Goal: Transaction & Acquisition: Purchase product/service

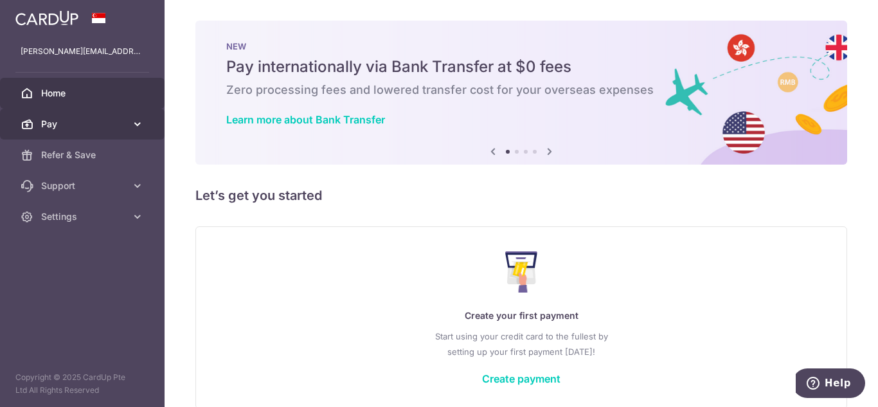
click at [134, 125] on icon at bounding box center [137, 124] width 13 height 13
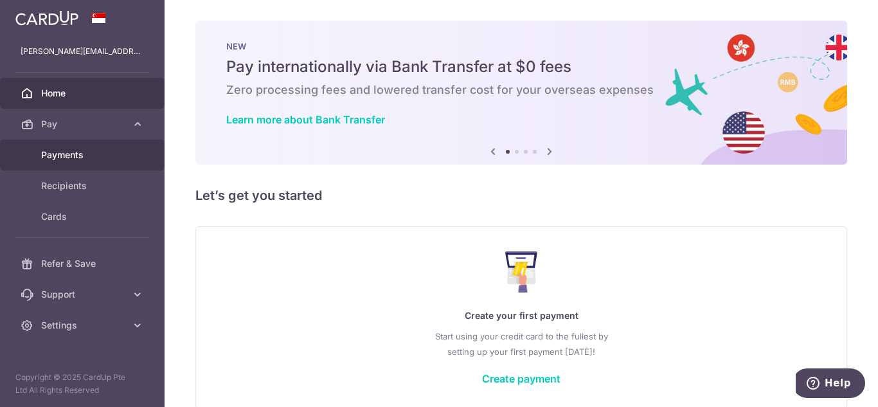
click at [81, 161] on span "Payments" at bounding box center [83, 155] width 85 height 13
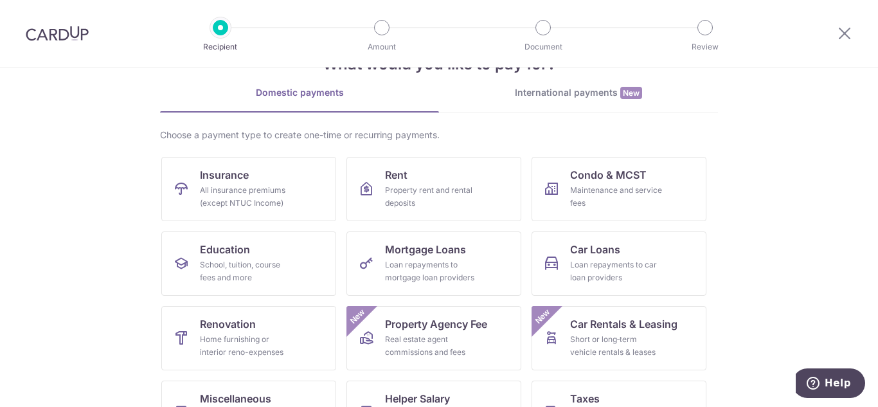
scroll to position [48, 0]
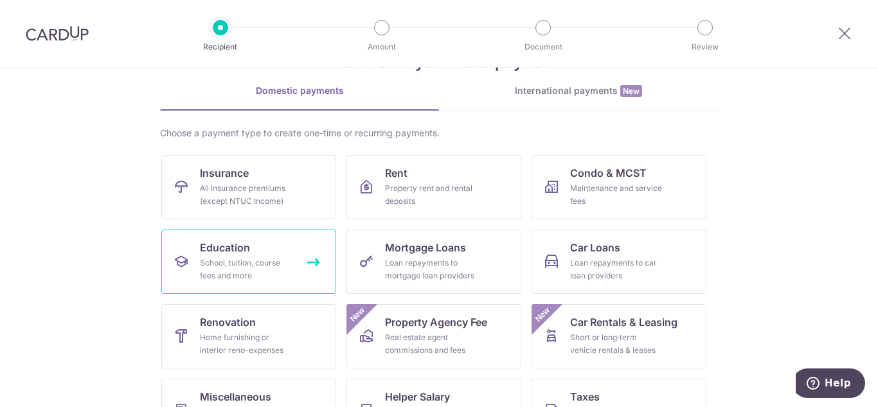
click at [238, 256] on link "Education School, tuition, course fees and more" at bounding box center [248, 262] width 175 height 64
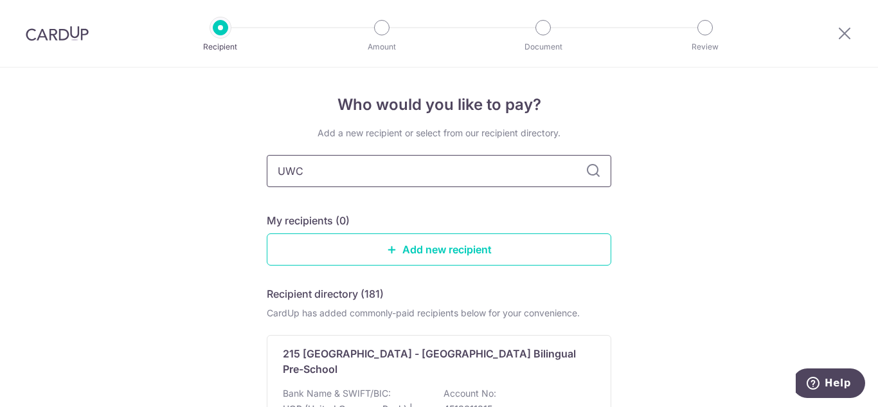
type input "UWC"
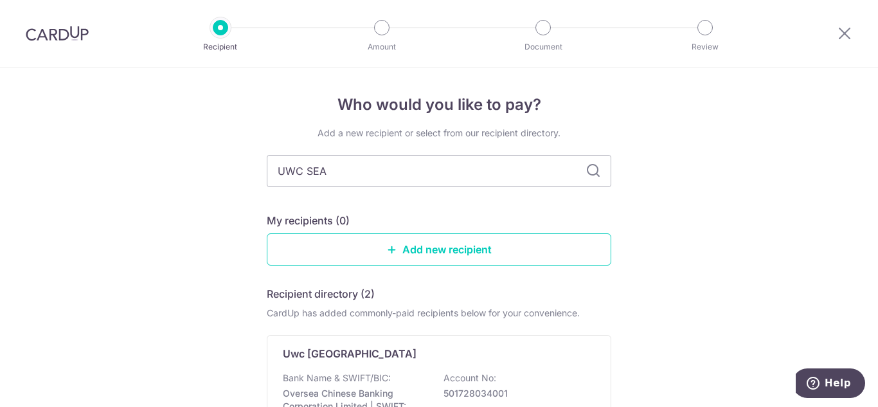
type input "UWC SEA"
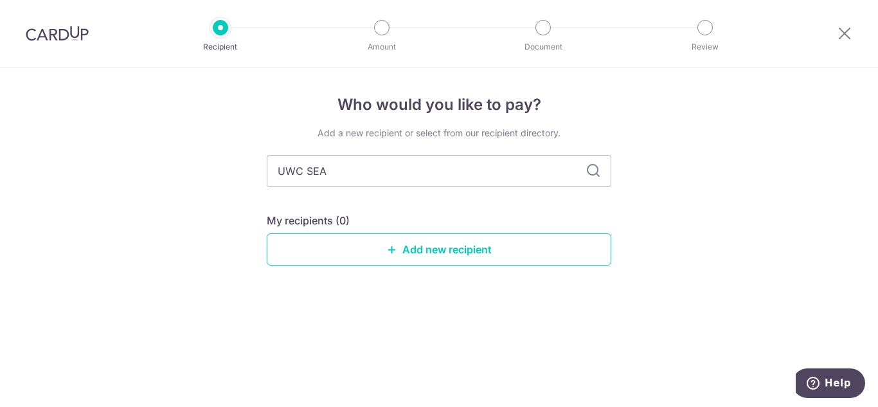
click at [593, 169] on icon at bounding box center [593, 170] width 15 height 15
click at [844, 31] on icon at bounding box center [844, 33] width 15 height 16
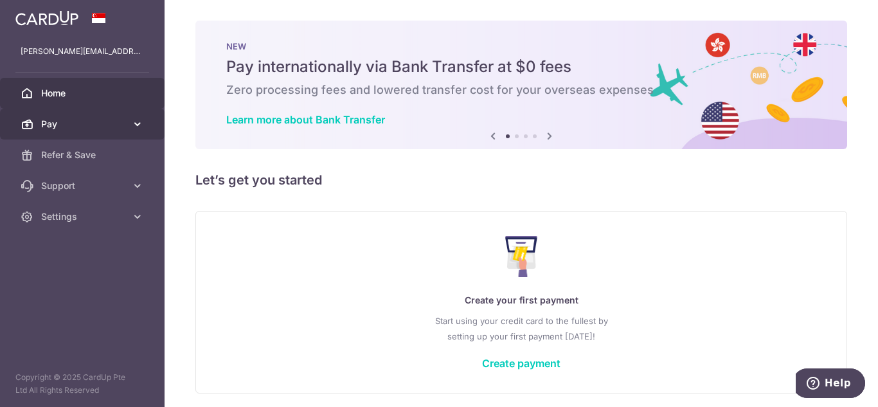
click at [131, 126] on icon at bounding box center [137, 124] width 13 height 13
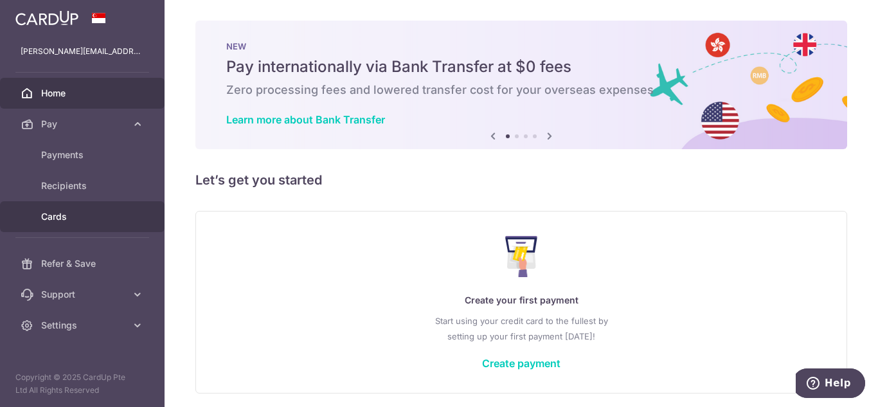
click at [66, 221] on span "Cards" at bounding box center [83, 216] width 85 height 13
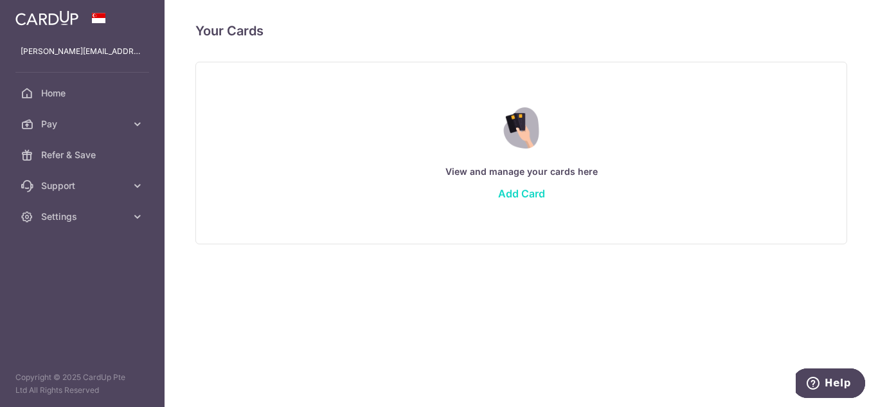
click at [518, 194] on link "Add Card" at bounding box center [521, 193] width 47 height 13
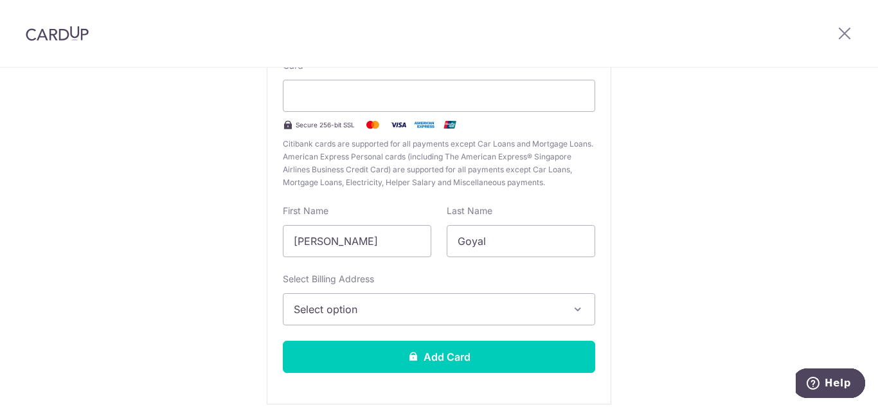
scroll to position [176, 0]
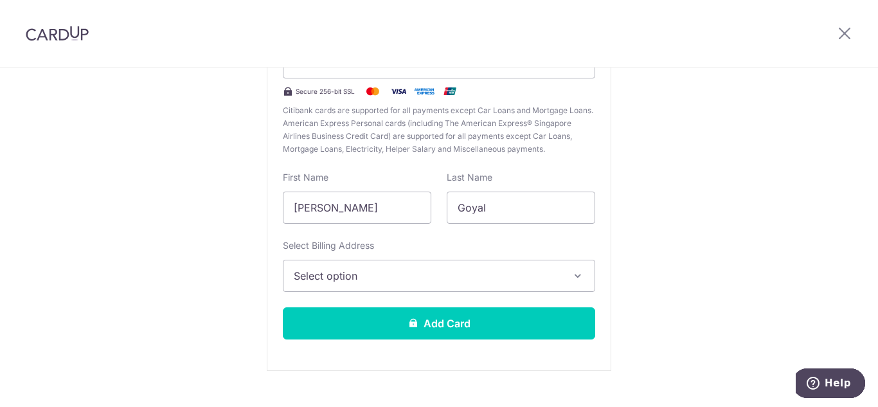
click at [532, 271] on span "Select option" at bounding box center [427, 275] width 267 height 15
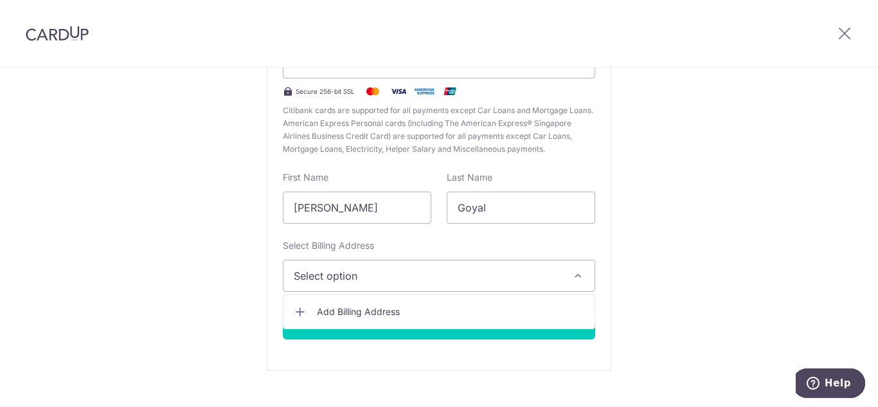
click at [676, 238] on div "New Card Details New card details Card Secure 256-bit SSL Citibank cards are su…" at bounding box center [439, 161] width 878 height 540
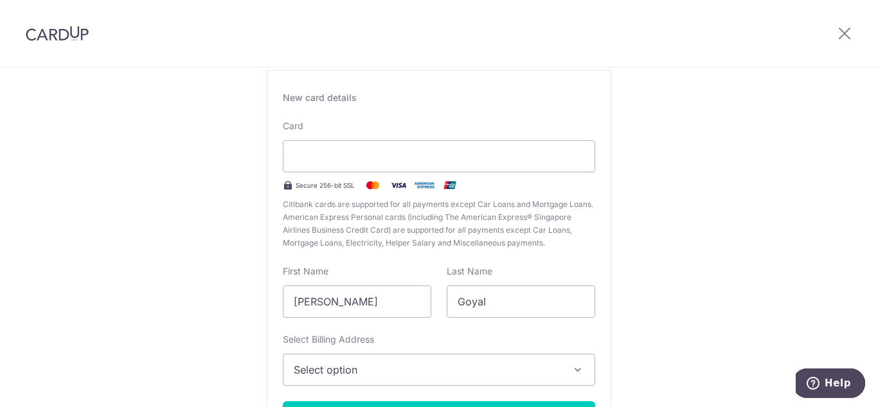
scroll to position [0, 0]
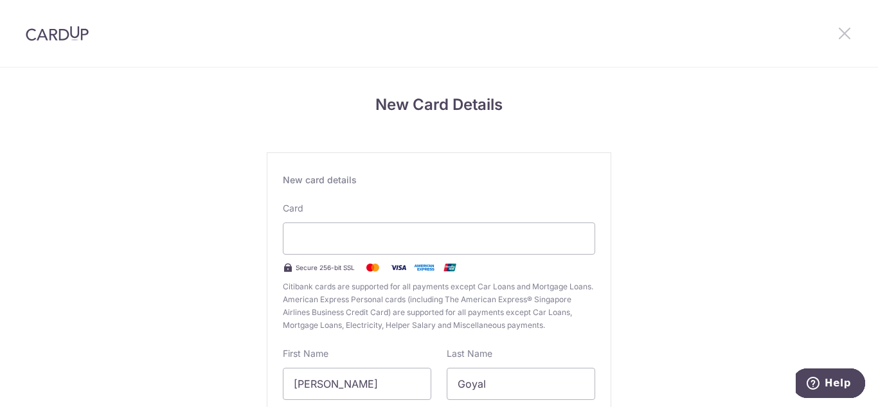
click at [844, 29] on icon at bounding box center [844, 33] width 15 height 16
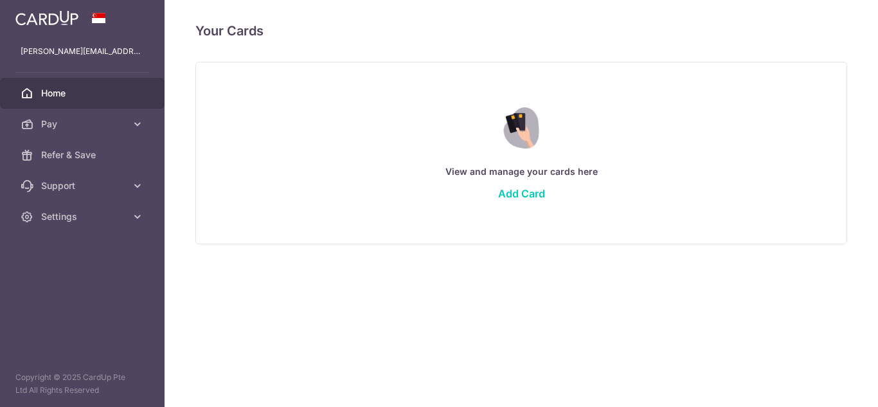
click at [55, 92] on span "Home" at bounding box center [83, 93] width 85 height 13
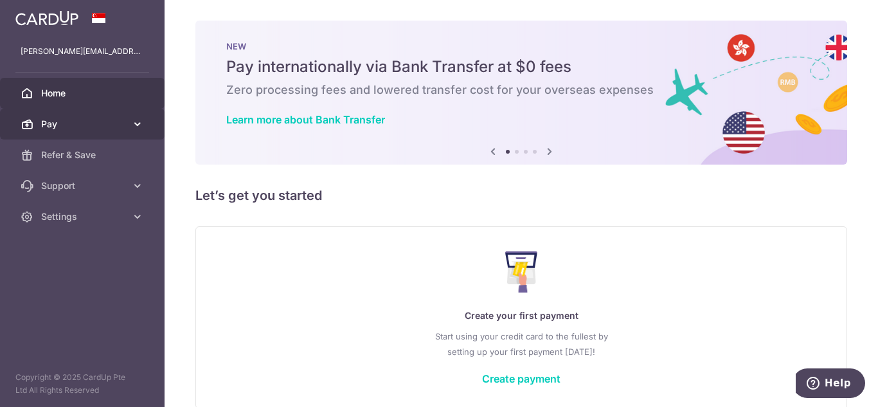
click at [132, 122] on icon at bounding box center [137, 124] width 13 height 13
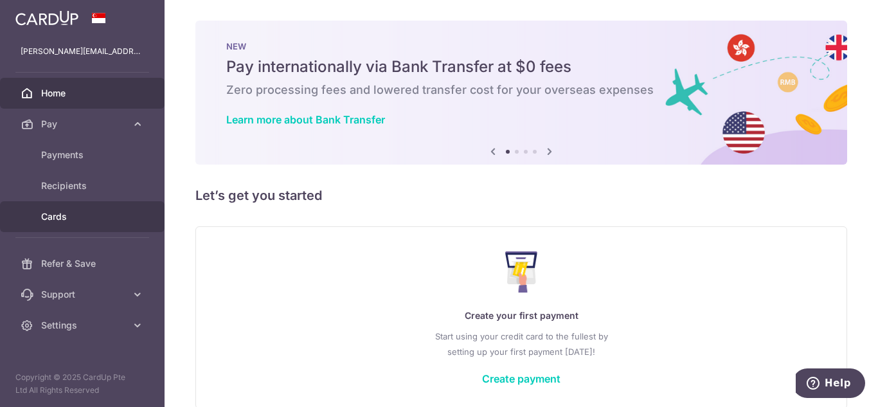
click at [78, 217] on span "Cards" at bounding box center [83, 216] width 85 height 13
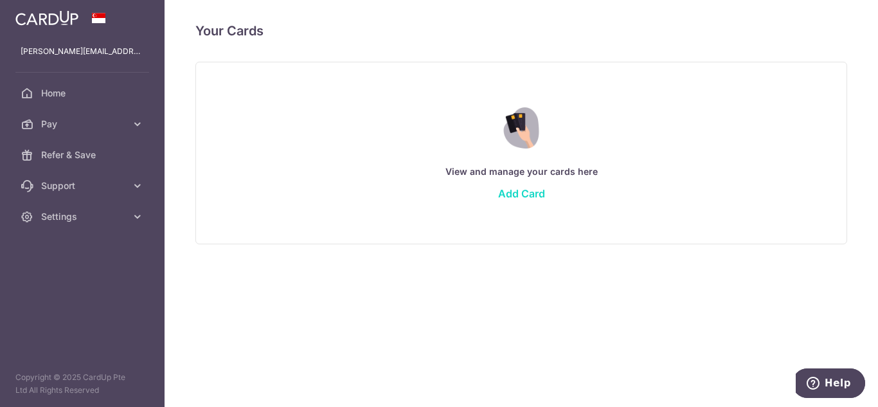
click at [527, 194] on link "Add Card" at bounding box center [521, 193] width 47 height 13
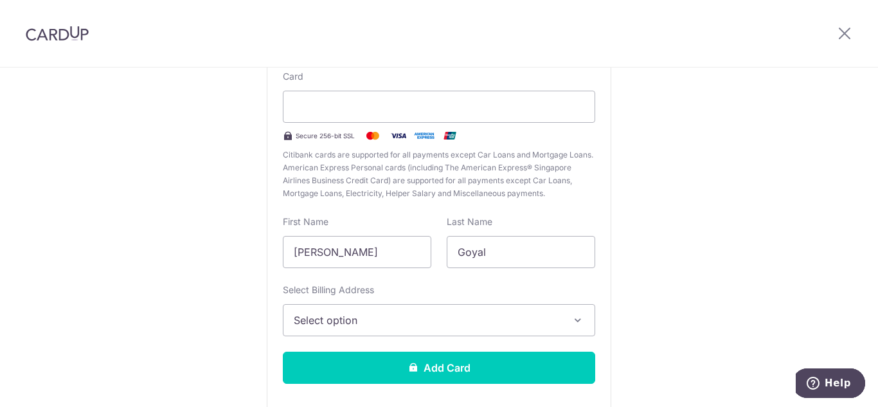
scroll to position [132, 0]
click at [415, 320] on span "Select option" at bounding box center [427, 319] width 267 height 15
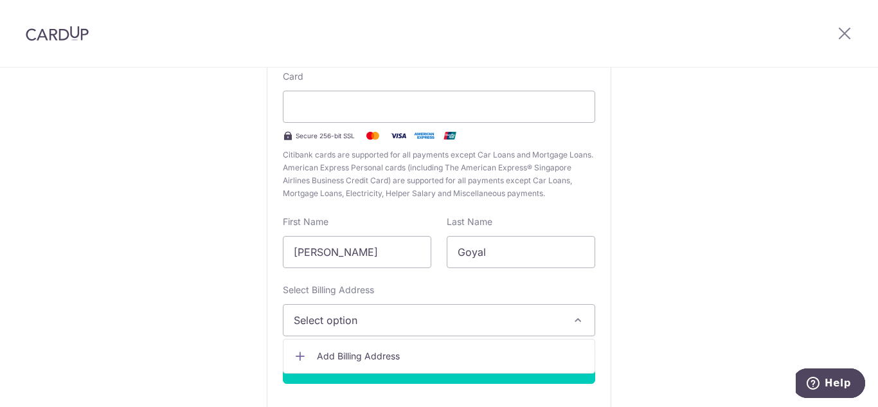
click at [379, 352] on span "Add Billing Address" at bounding box center [450, 356] width 267 height 13
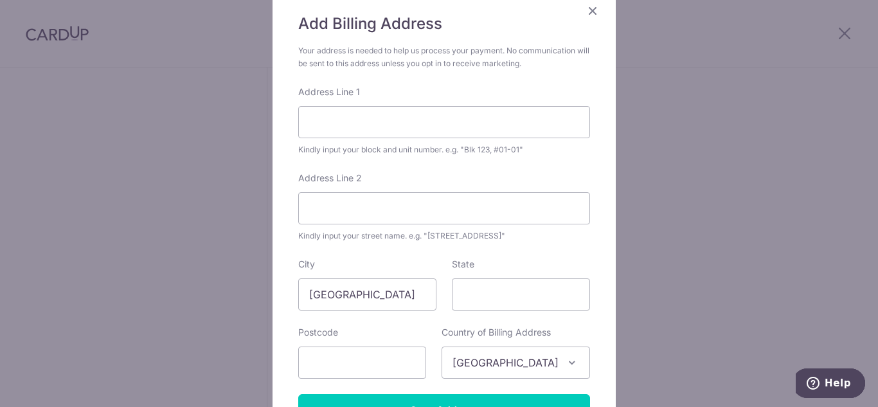
scroll to position [107, 0]
click at [367, 123] on input "Address Line 1" at bounding box center [444, 121] width 292 height 32
type input "3 Meyer Place, #17-04 Meyer Residence"
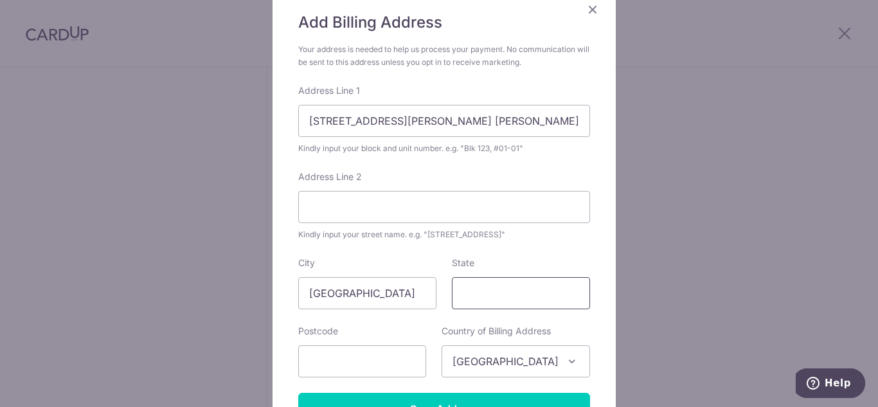
click at [469, 302] on input "State" at bounding box center [521, 293] width 138 height 32
click at [347, 359] on input "text" at bounding box center [362, 361] width 128 height 32
type input "437991"
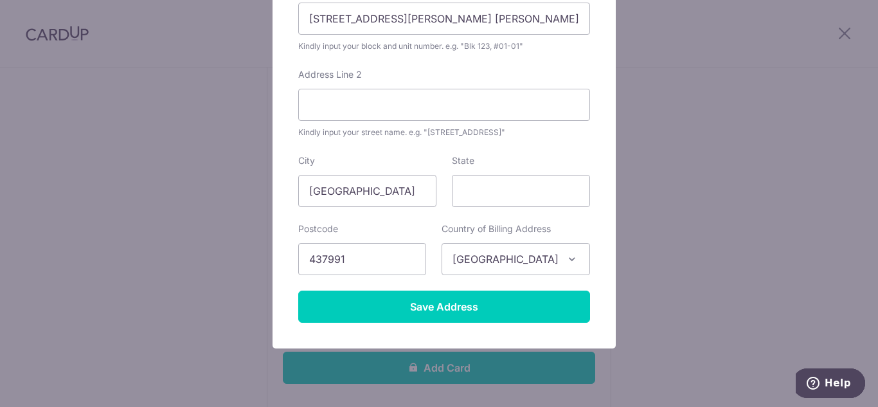
scroll to position [214, 0]
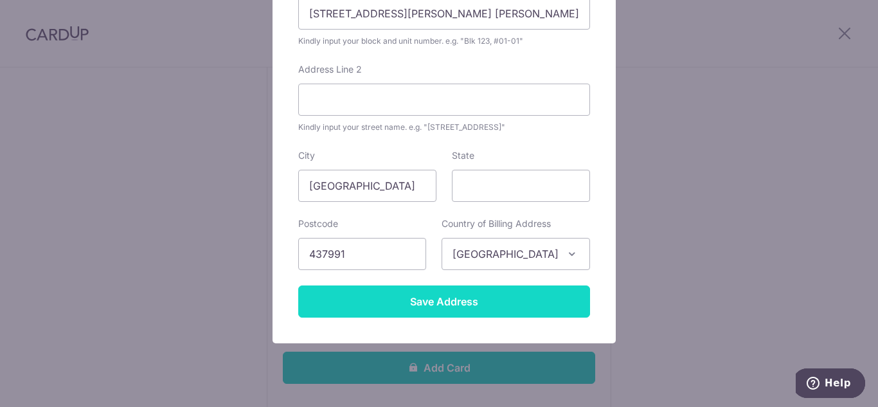
click at [429, 292] on input "Save Address" at bounding box center [444, 301] width 292 height 32
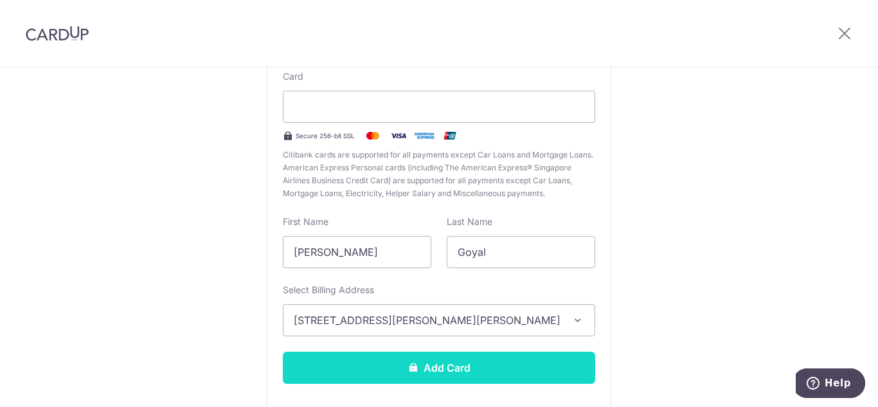
click at [429, 374] on button "Add Card" at bounding box center [439, 368] width 312 height 32
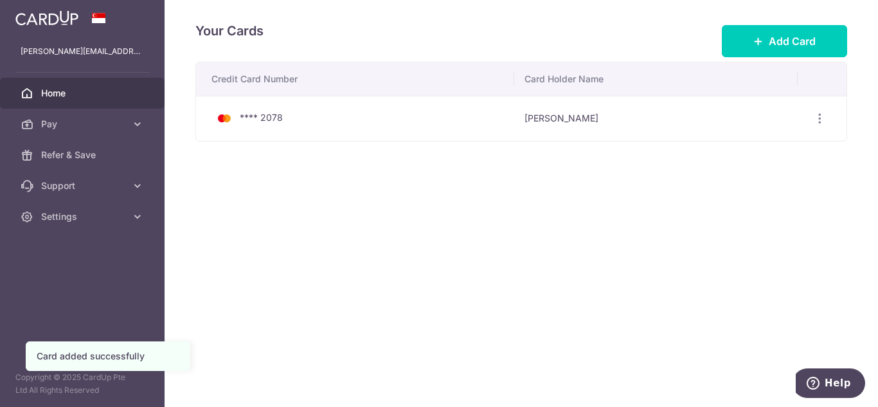
click at [66, 93] on span "Home" at bounding box center [83, 93] width 85 height 13
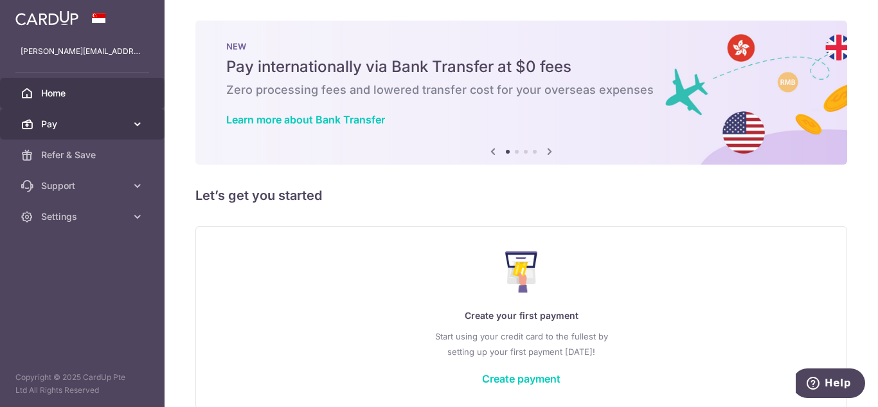
click at [132, 121] on icon at bounding box center [137, 124] width 13 height 13
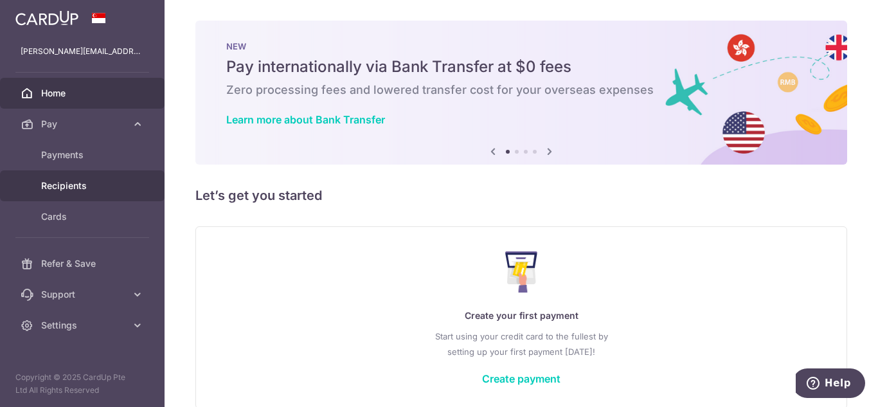
click at [88, 183] on span "Recipients" at bounding box center [83, 185] width 85 height 13
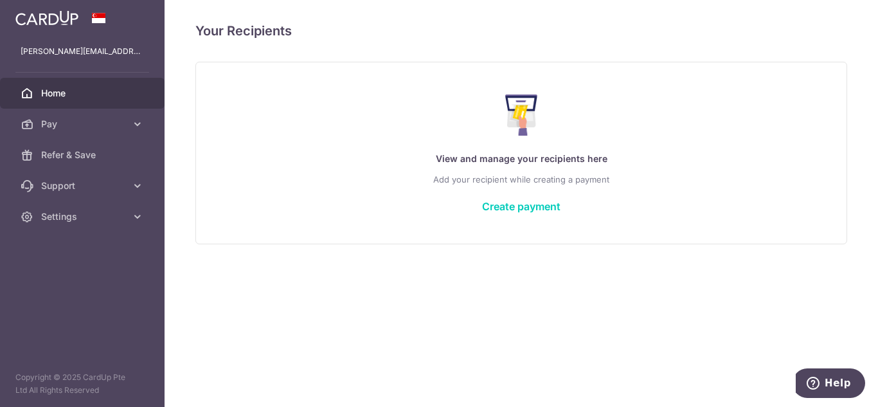
click at [71, 91] on span "Home" at bounding box center [83, 93] width 85 height 13
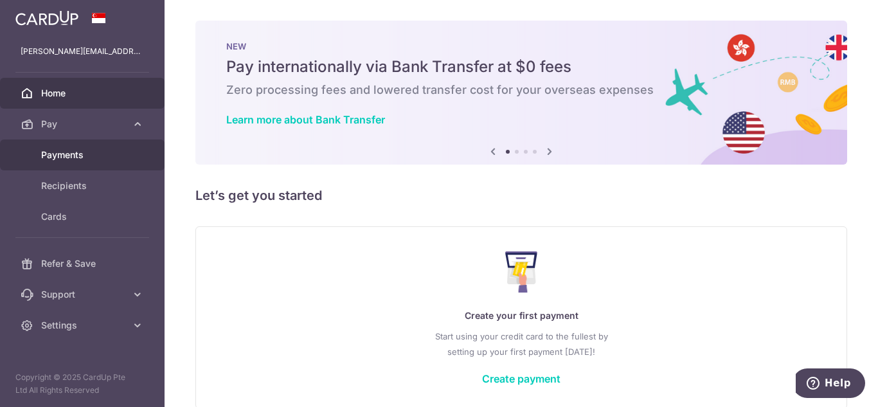
click at [82, 156] on span "Payments" at bounding box center [83, 155] width 85 height 13
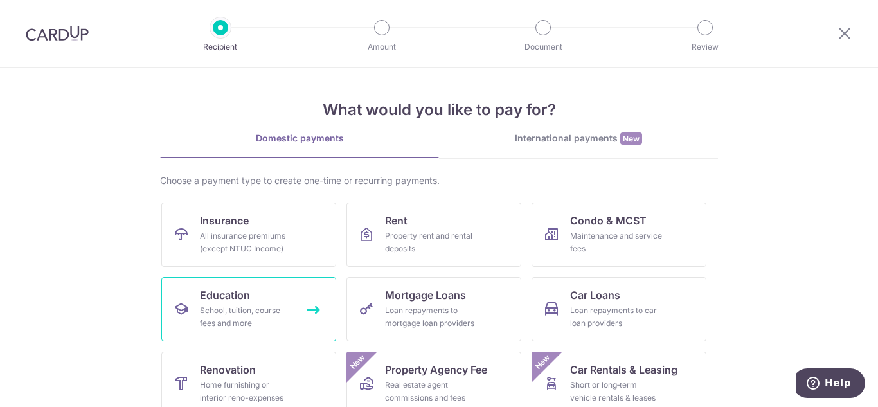
click at [235, 302] on span "Education" at bounding box center [225, 294] width 50 height 15
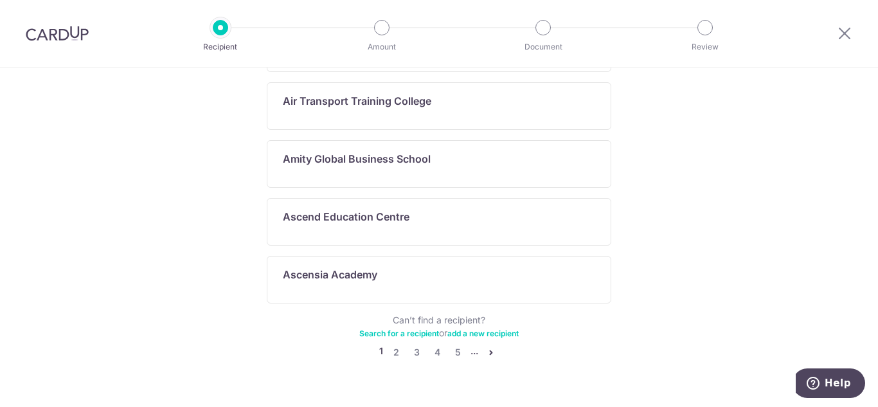
scroll to position [772, 0]
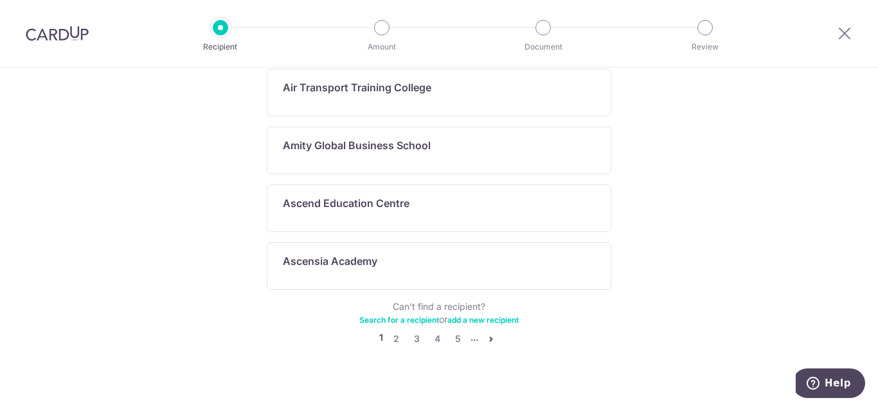
click at [488, 334] on icon "pager" at bounding box center [491, 339] width 10 height 10
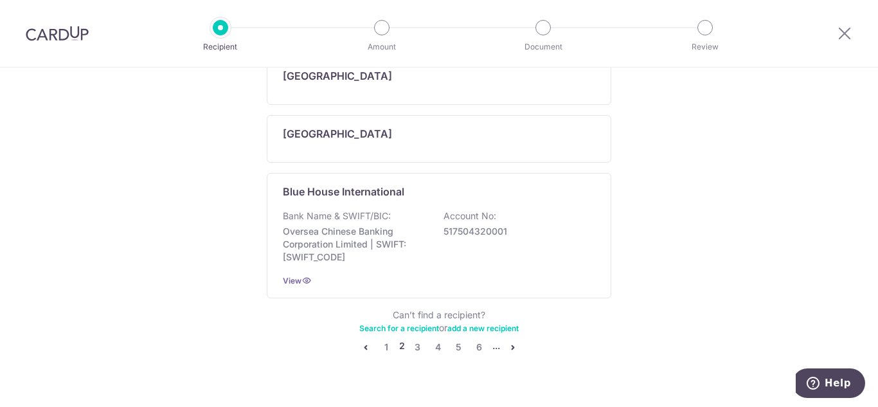
scroll to position [849, 0]
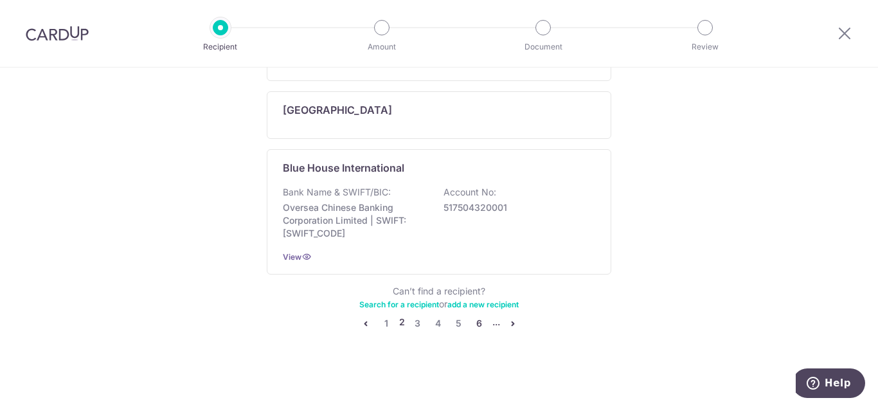
click at [476, 319] on link "6" at bounding box center [479, 323] width 15 height 15
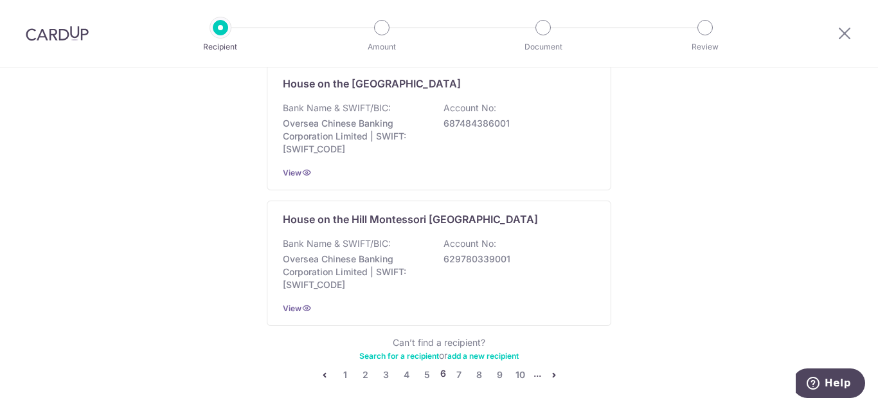
scroll to position [1018, 0]
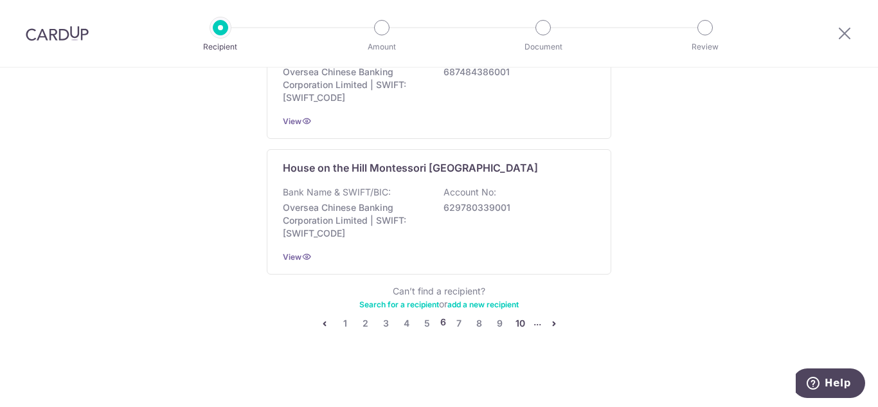
click at [517, 325] on link "10" at bounding box center [520, 323] width 15 height 15
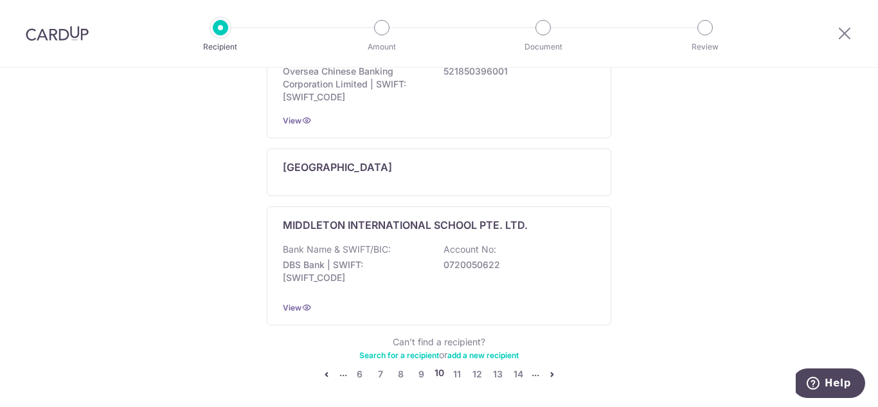
scroll to position [1083, 0]
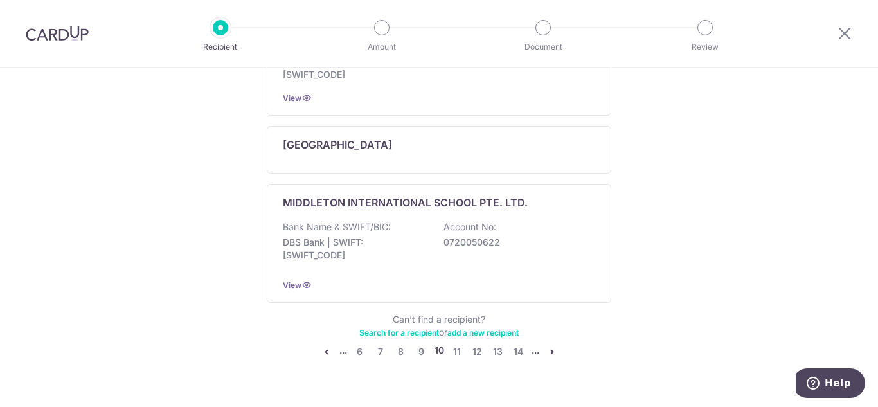
drag, startPoint x: 872, startPoint y: 128, endPoint x: 54, endPoint y: 4, distance: 827.2
click at [514, 344] on link "14" at bounding box center [518, 351] width 15 height 15
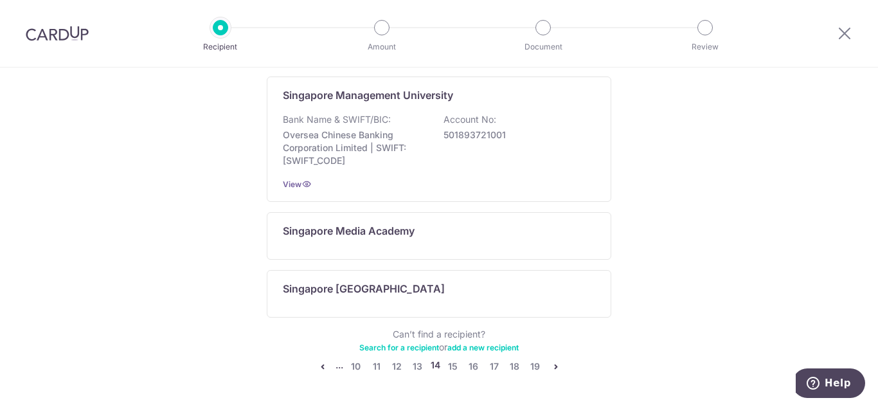
scroll to position [865, 0]
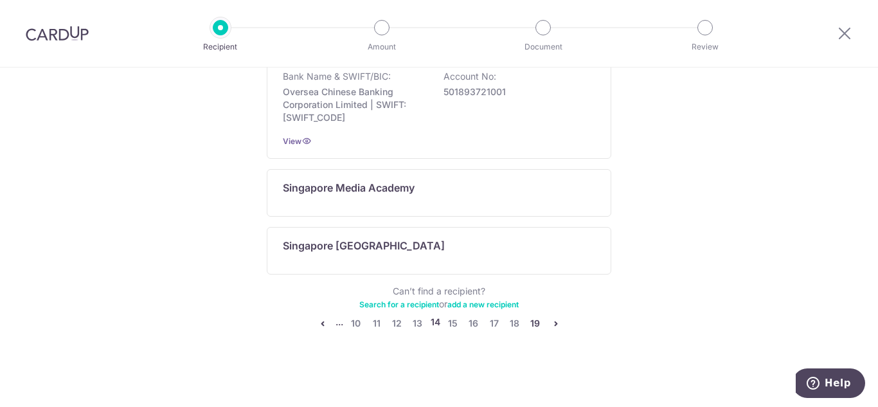
click at [532, 320] on link "19" at bounding box center [535, 323] width 15 height 15
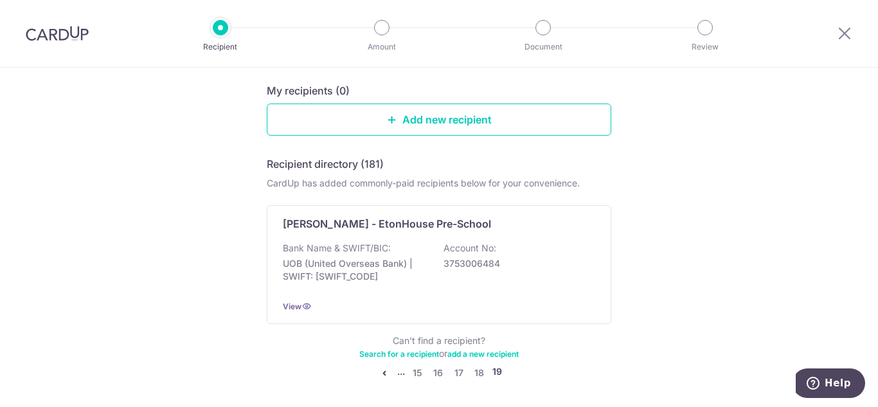
scroll to position [179, 0]
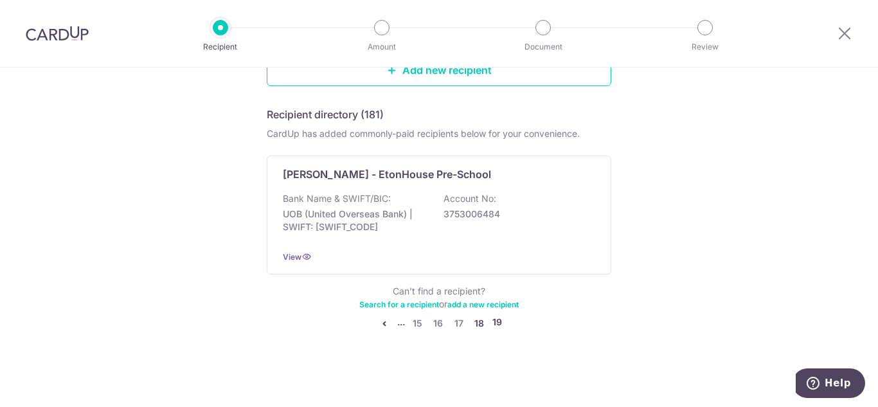
click at [474, 318] on link "18" at bounding box center [479, 323] width 15 height 15
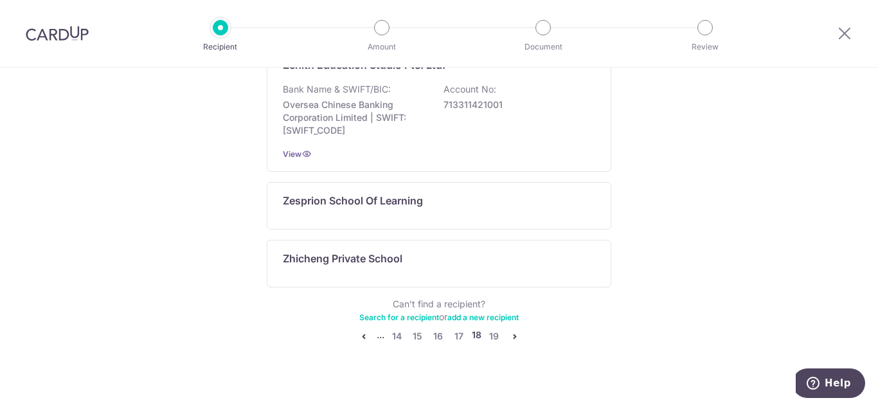
scroll to position [934, 0]
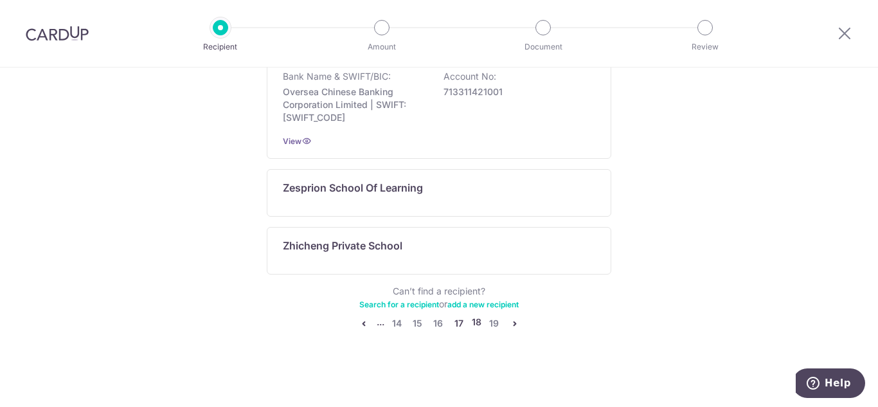
click at [451, 323] on link "17" at bounding box center [458, 323] width 15 height 15
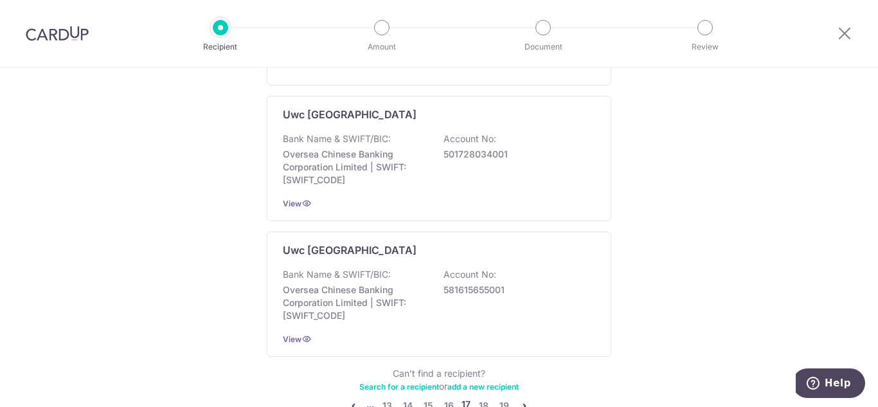
scroll to position [921, 0]
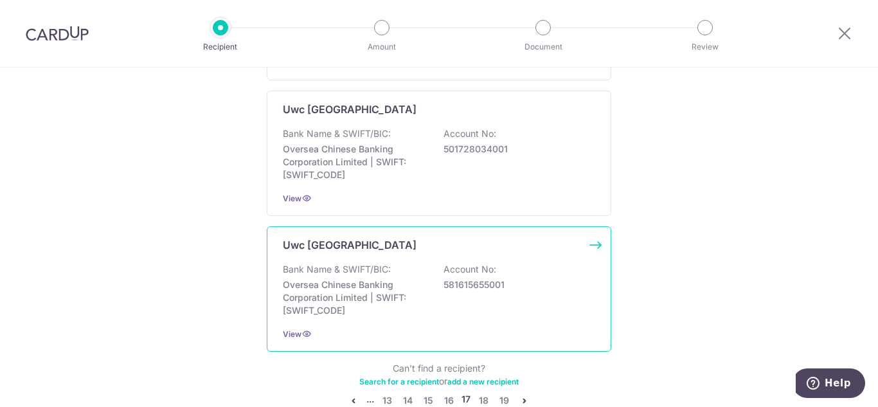
click at [590, 242] on div "Uwc South East Asia East Campus Bank Name & SWIFT/BIC: Oversea Chinese Banking …" at bounding box center [439, 288] width 345 height 125
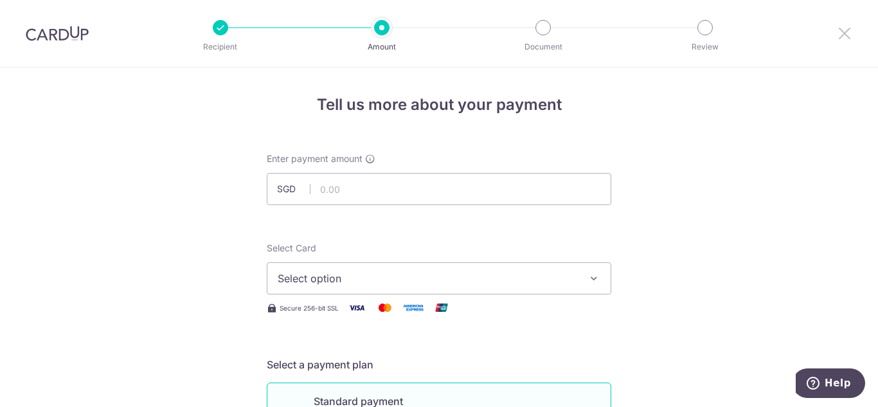
click at [843, 35] on icon at bounding box center [844, 33] width 15 height 16
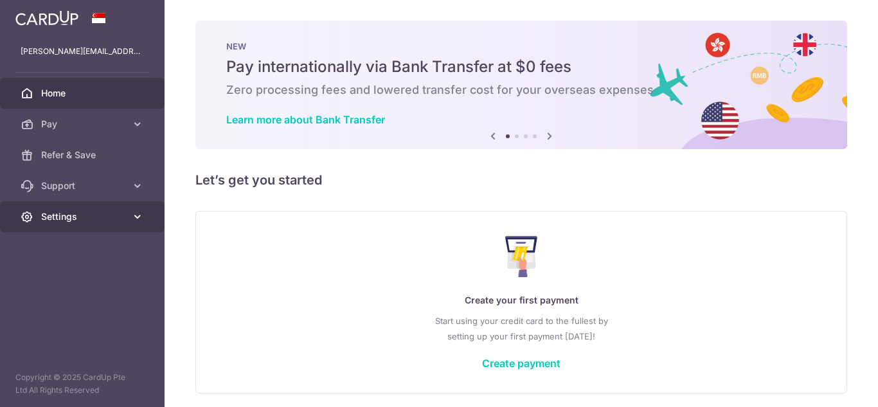
click at [139, 218] on icon at bounding box center [137, 216] width 13 height 13
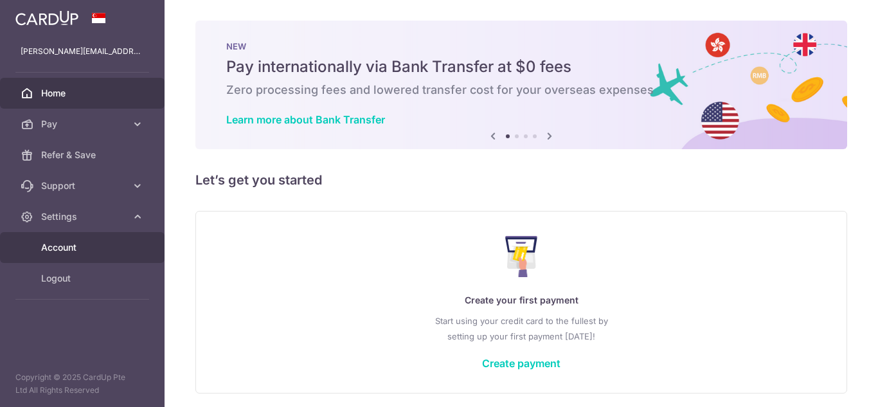
click at [78, 242] on span "Account" at bounding box center [83, 247] width 85 height 13
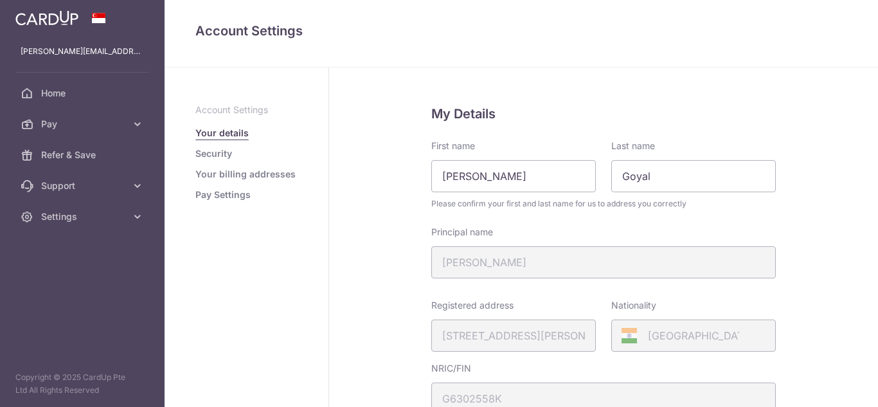
click at [224, 156] on link "Security" at bounding box center [213, 153] width 37 height 13
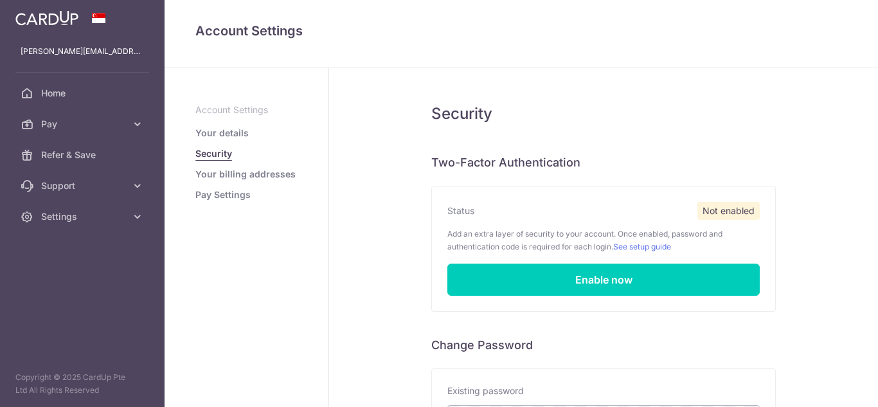
click at [228, 178] on link "Your billing addresses" at bounding box center [245, 174] width 100 height 13
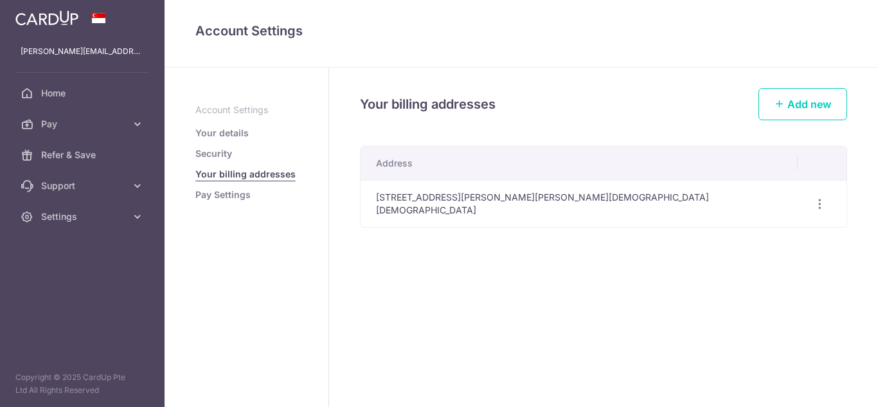
click at [221, 197] on link "Pay Settings" at bounding box center [222, 194] width 55 height 13
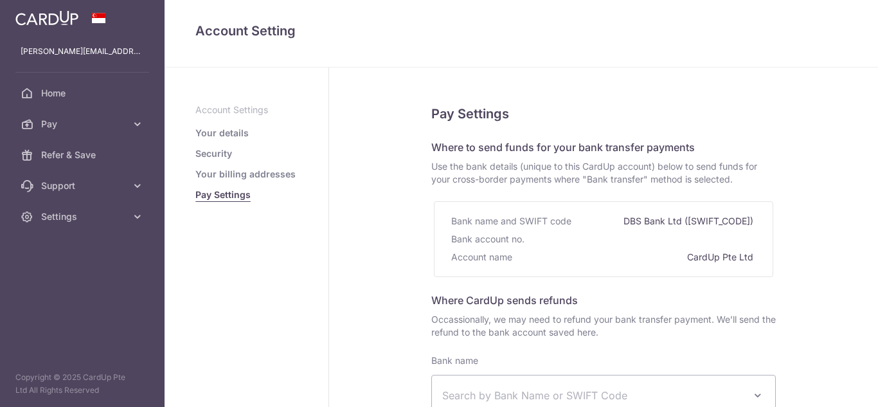
select select
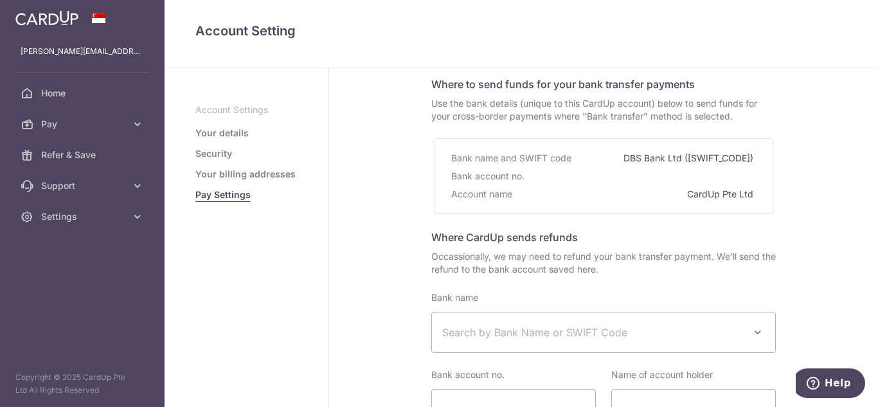
scroll to position [59, 0]
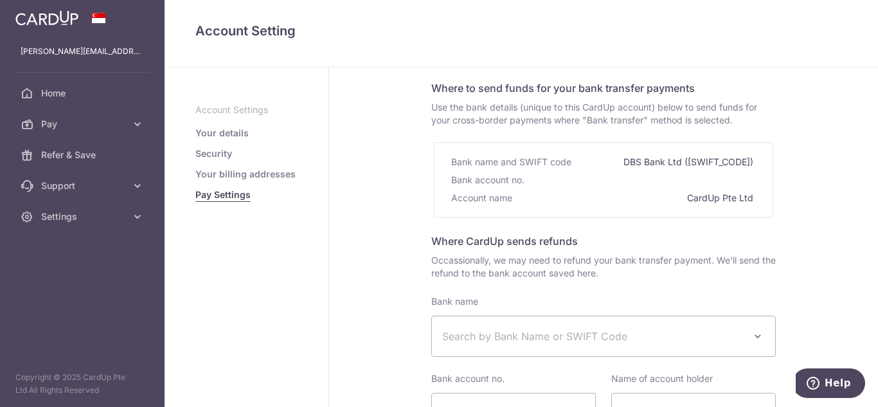
drag, startPoint x: 869, startPoint y: 188, endPoint x: 858, endPoint y: 243, distance: 56.4
click at [858, 243] on div "Pay Settings Where to send funds for your bank transfer payments Use the bank d…" at bounding box center [603, 326] width 549 height 636
click at [848, 239] on div "Pay Settings Where to send funds for your bank transfer payments Use the bank d…" at bounding box center [603, 326] width 549 height 636
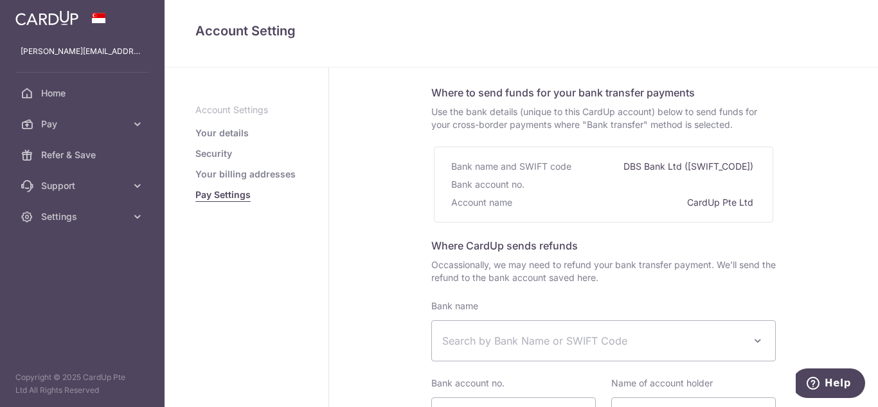
scroll to position [0, 0]
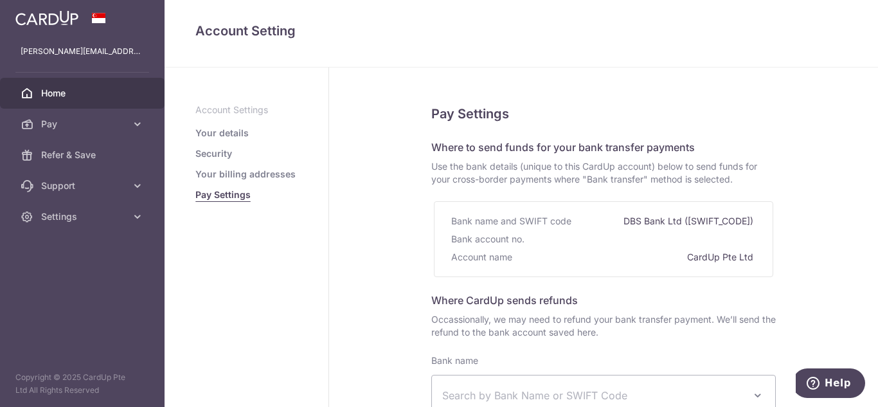
click at [76, 97] on span "Home" at bounding box center [83, 93] width 85 height 13
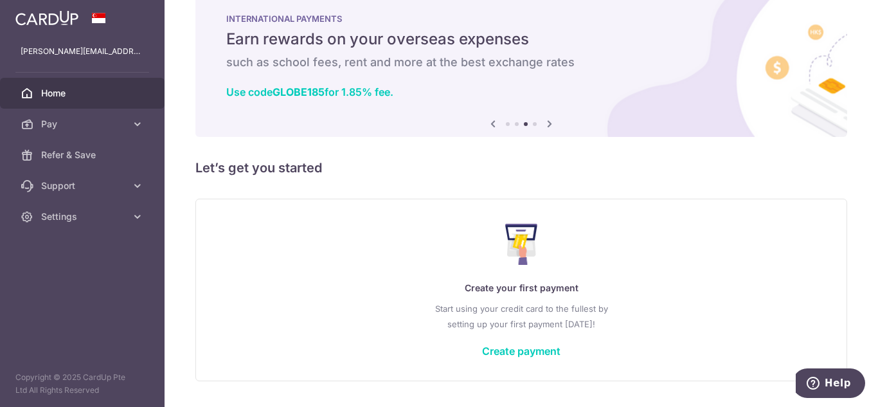
scroll to position [62, 0]
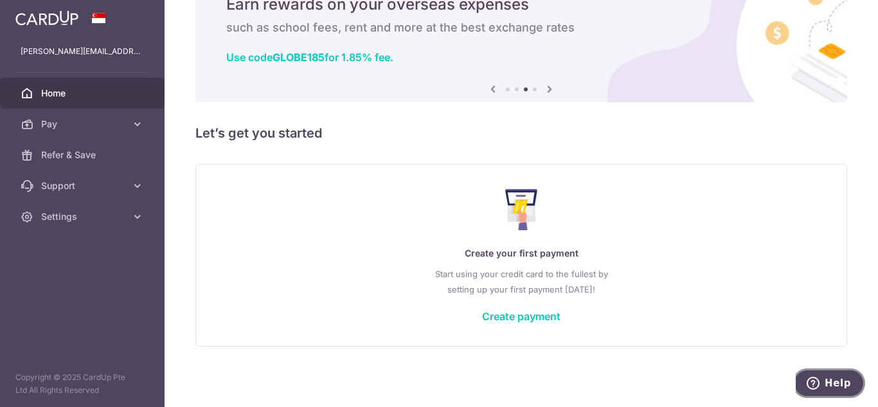
click at [828, 382] on span "Help" at bounding box center [838, 383] width 26 height 12
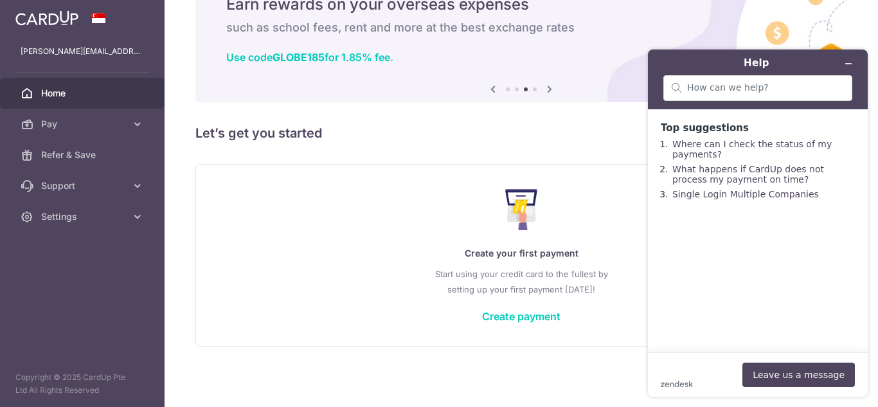
scroll to position [0, 0]
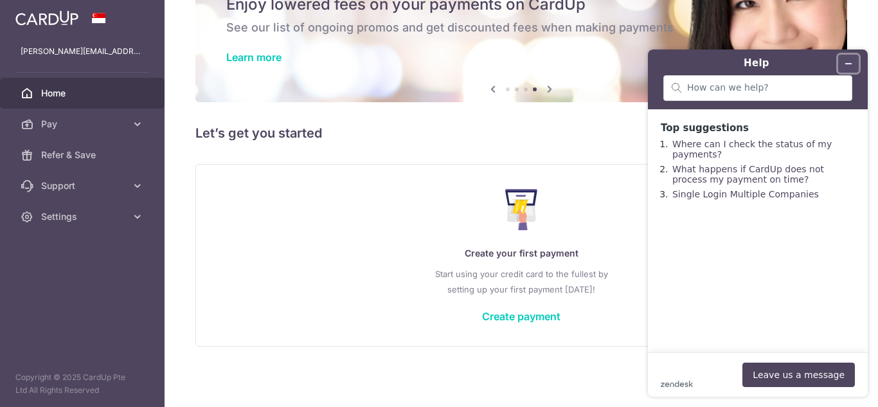
click at [848, 63] on icon "Minimize widget" at bounding box center [848, 63] width 9 height 9
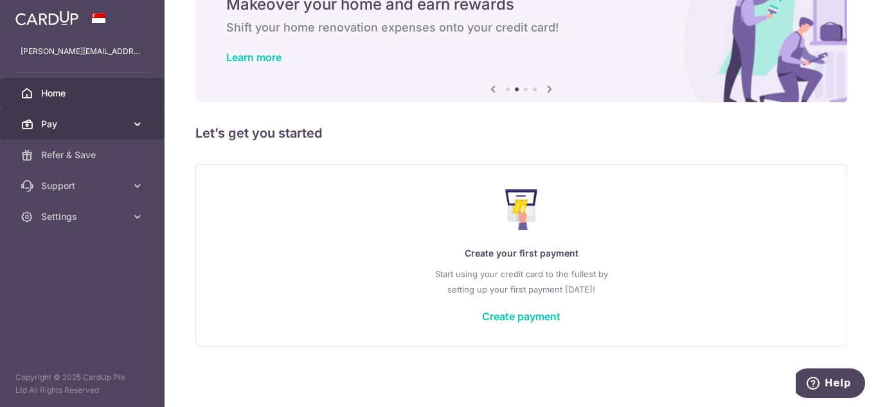
click at [132, 126] on icon at bounding box center [137, 124] width 13 height 13
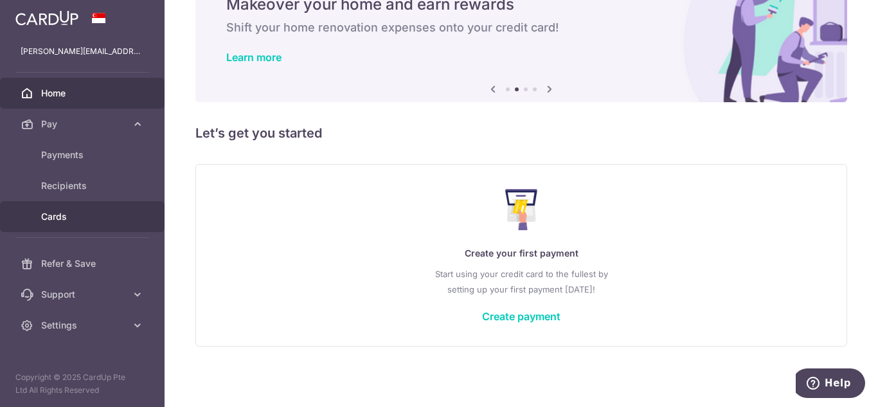
click at [59, 218] on span "Cards" at bounding box center [83, 216] width 85 height 13
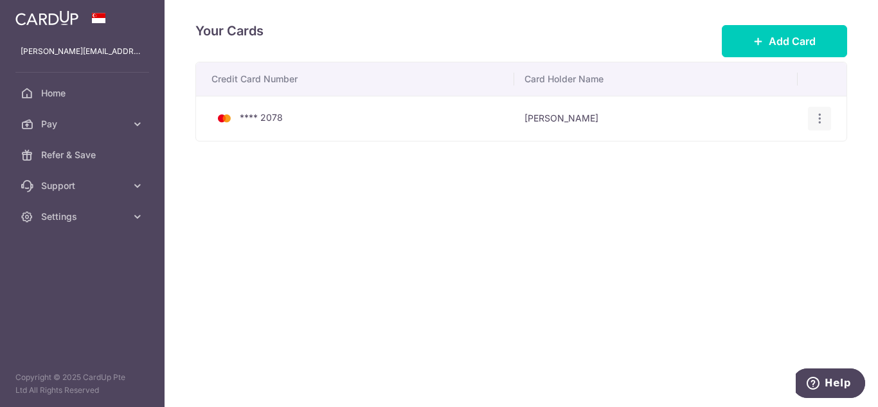
click at [817, 118] on icon "button" at bounding box center [820, 119] width 14 height 14
click at [761, 185] on span "Delete" at bounding box center [776, 184] width 87 height 15
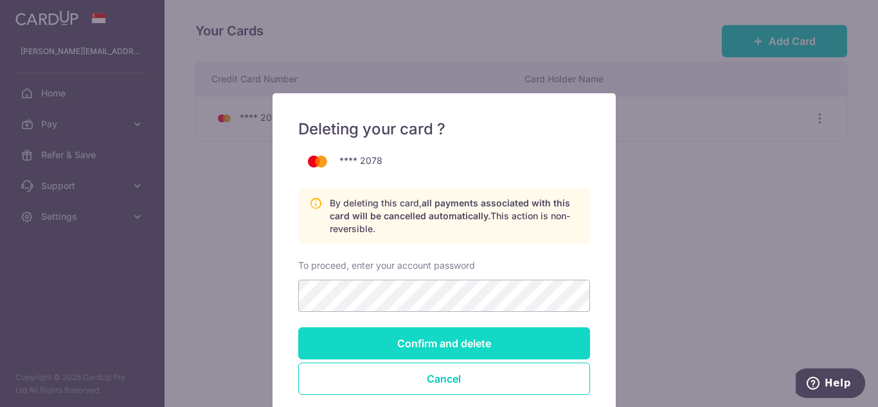
click at [445, 350] on input "Confirm and delete" at bounding box center [444, 343] width 292 height 32
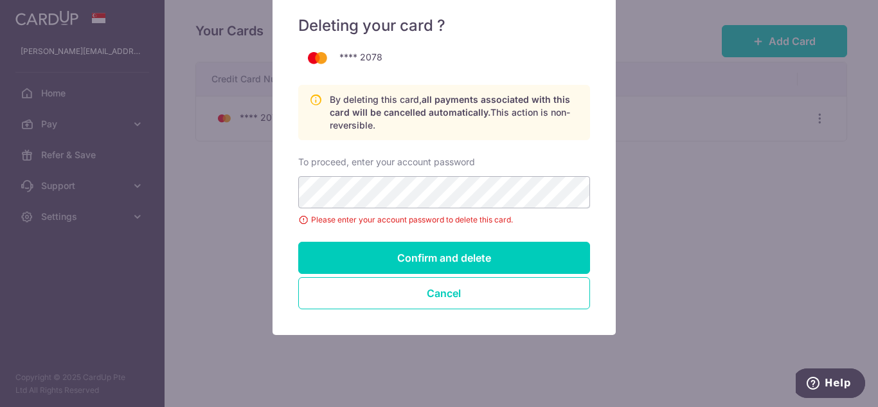
scroll to position [104, 0]
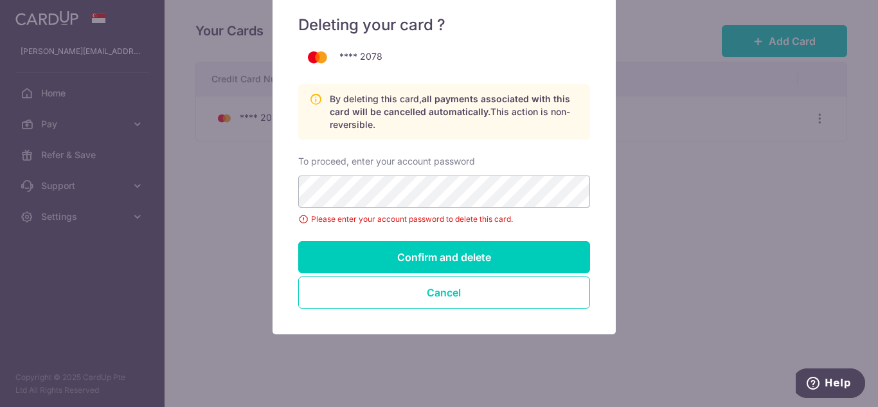
click at [283, 186] on div "Deleting your card ? **** 2078 By deleting this card, all payments associated w…" at bounding box center [444, 161] width 343 height 345
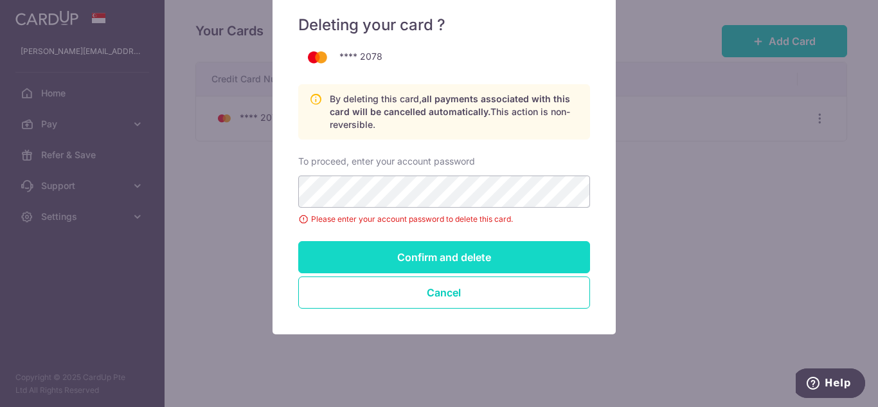
click at [430, 256] on input "Confirm and delete" at bounding box center [444, 257] width 292 height 32
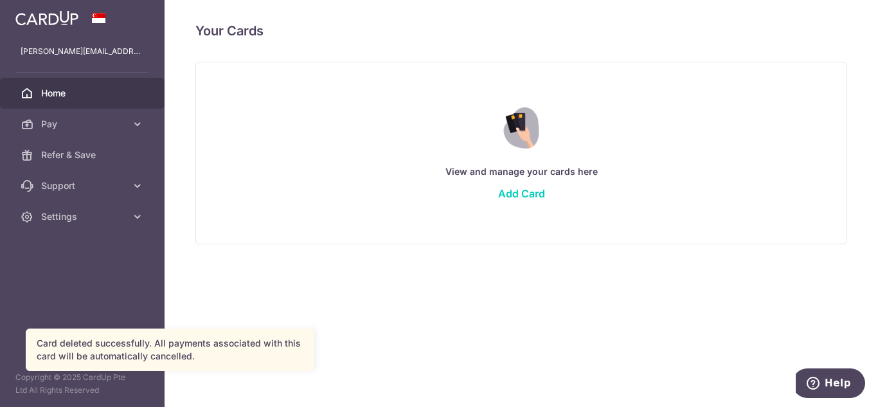
click at [84, 93] on span "Home" at bounding box center [83, 93] width 85 height 13
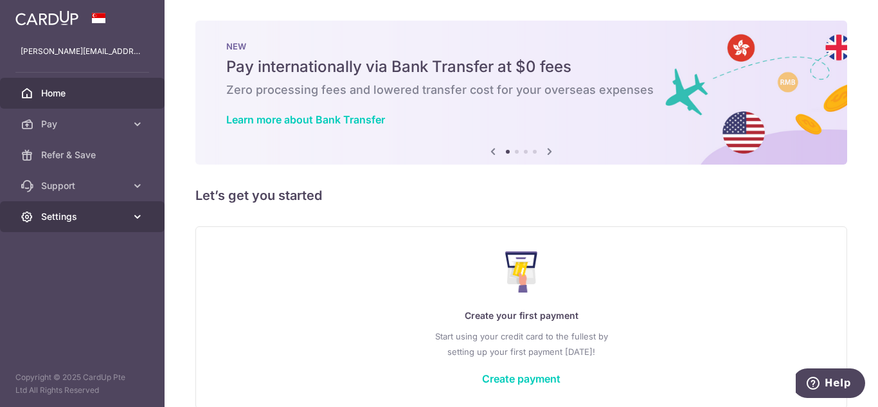
click at [129, 213] on link "Settings" at bounding box center [82, 216] width 165 height 31
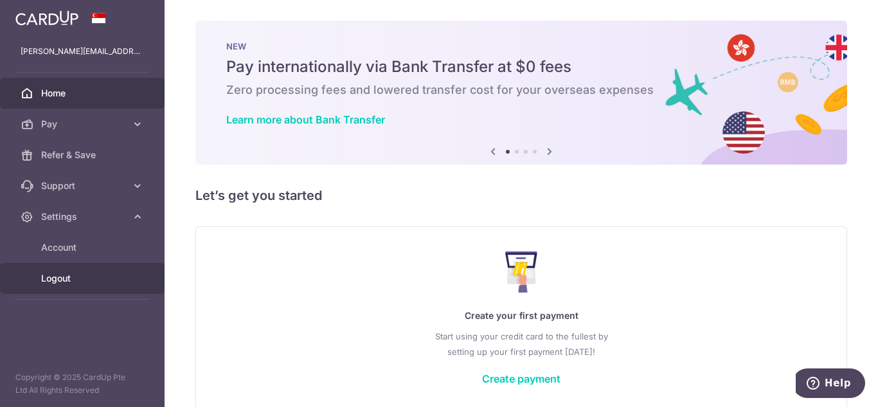
click at [68, 282] on span "Logout" at bounding box center [83, 278] width 85 height 13
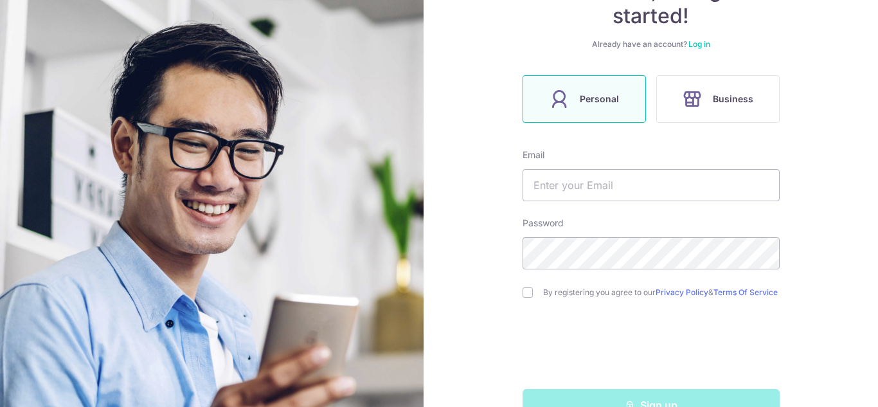
scroll to position [161, 0]
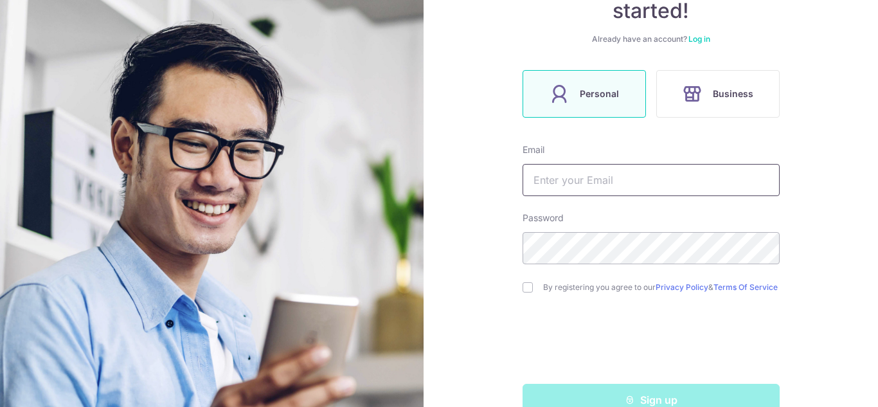
drag, startPoint x: 577, startPoint y: 179, endPoint x: 568, endPoint y: 180, distance: 8.4
click at [577, 179] on input "text" at bounding box center [651, 180] width 257 height 32
type input "[EMAIL_ADDRESS][DOMAIN_NAME]"
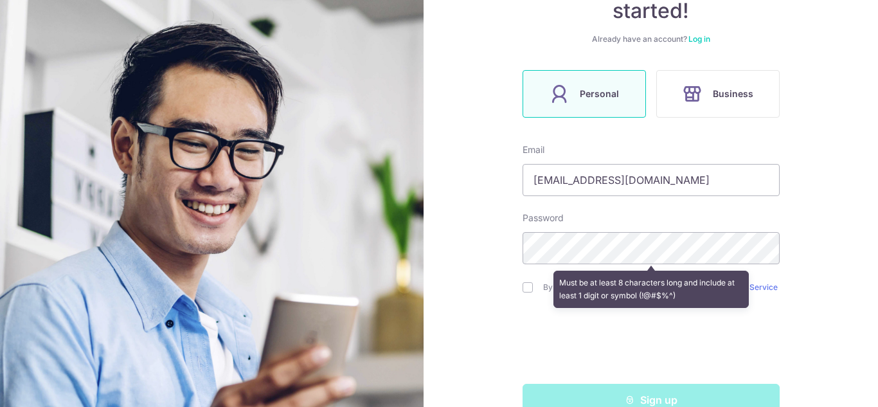
click at [840, 296] on div "Welcome, let’s get started! Already have an account? Log in Personal Business E…" at bounding box center [651, 203] width 455 height 407
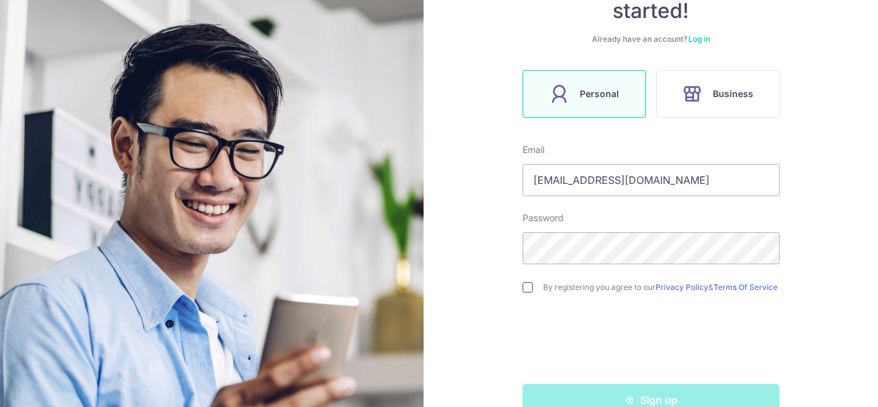
click at [523, 291] on input "checkbox" at bounding box center [528, 287] width 10 height 10
checkbox input "true"
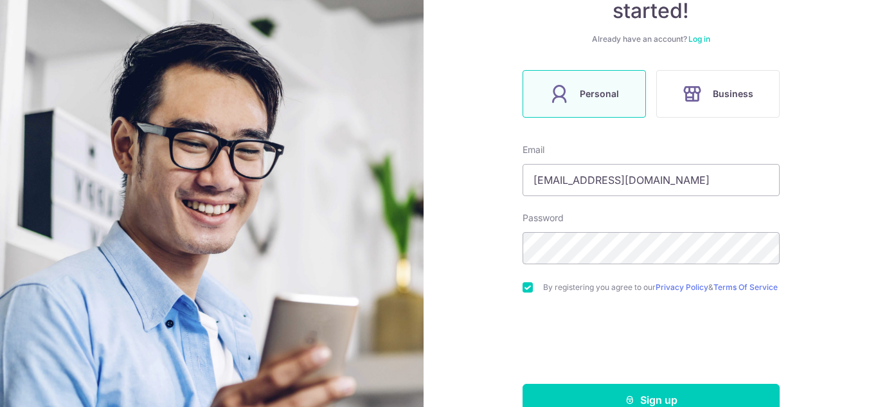
scroll to position [196, 0]
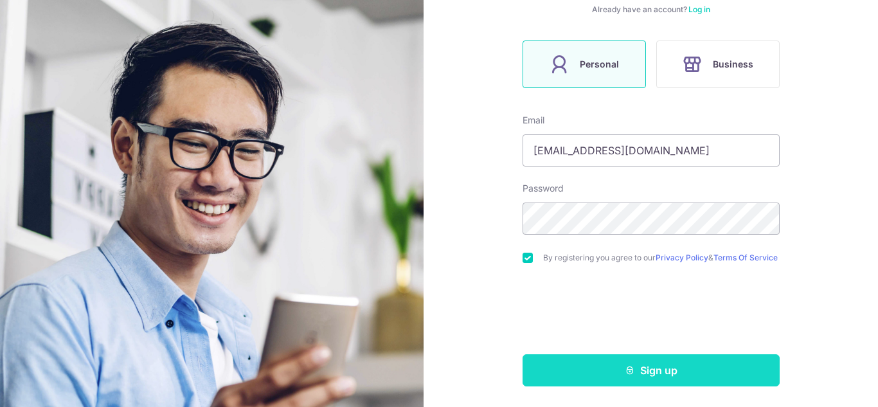
click at [661, 368] on button "Sign up" at bounding box center [651, 370] width 257 height 32
